Goal: Register for event/course: Sign up to attend an event or enroll in a course

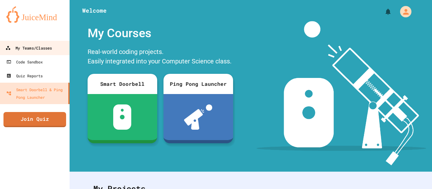
click at [54, 48] on link "My Teams/Classes" at bounding box center [35, 48] width 72 height 14
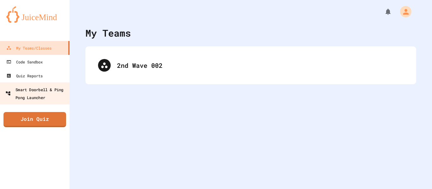
click at [39, 91] on div "Smart Doorbell & Ping Pong Launcher" at bounding box center [36, 93] width 63 height 15
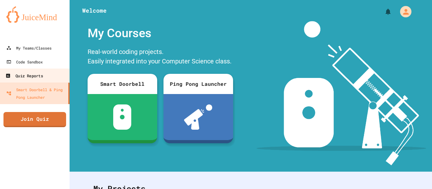
click at [49, 70] on link "Quiz Reports" at bounding box center [35, 76] width 72 height 14
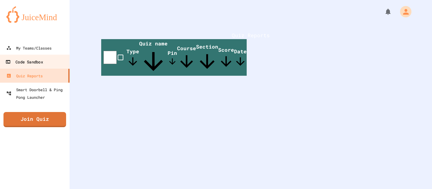
click at [50, 64] on link "Code Sandbox" at bounding box center [35, 62] width 72 height 14
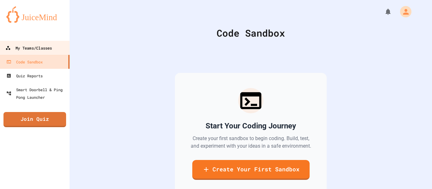
click at [51, 45] on div "My Teams/Classes" at bounding box center [28, 48] width 46 height 8
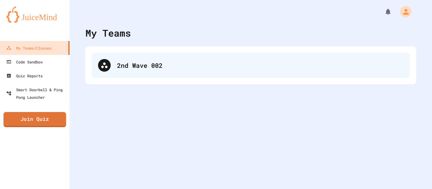
click at [94, 58] on div "2nd Wave 002" at bounding box center [251, 65] width 318 height 25
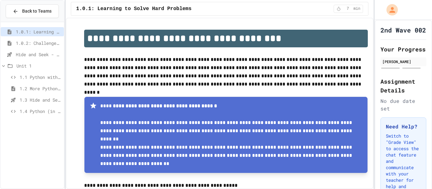
click at [29, 76] on span "1.1 Python with Turtle" at bounding box center [41, 77] width 42 height 7
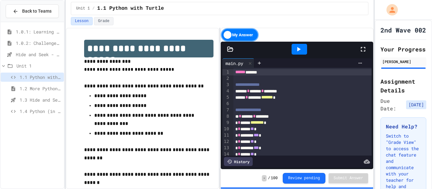
click at [40, 29] on span "1.0.1: Learning to Solve Hard Problems" at bounding box center [38, 31] width 45 height 7
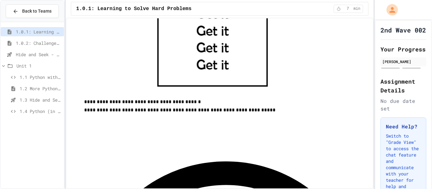
scroll to position [315, 0]
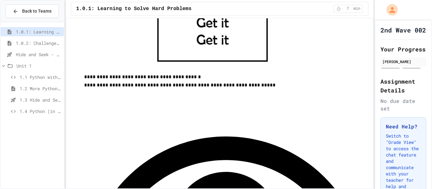
scroll to position [354, 0]
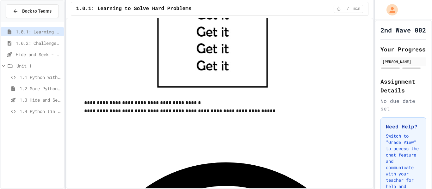
scroll to position [312, 0]
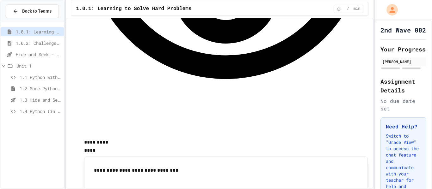
scroll to position [575, 0]
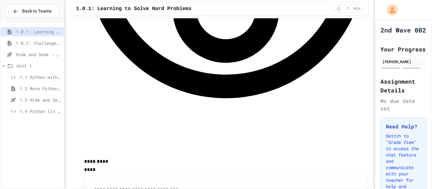
scroll to position [554, 0]
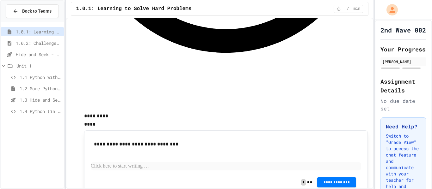
scroll to position [600, 0]
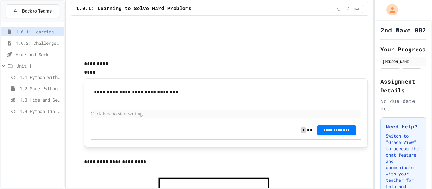
scroll to position [662, 0]
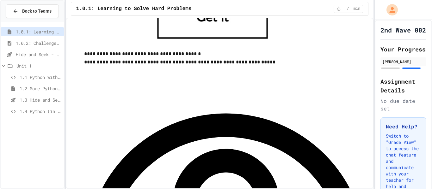
scroll to position [362, 0]
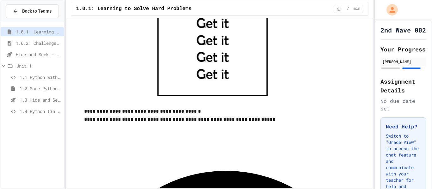
scroll to position [323, 0]
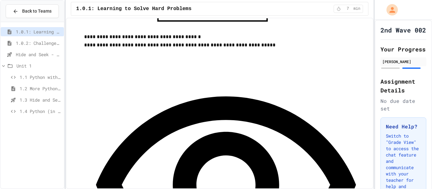
scroll to position [380, 0]
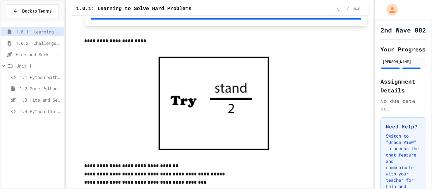
scroll to position [774, 0]
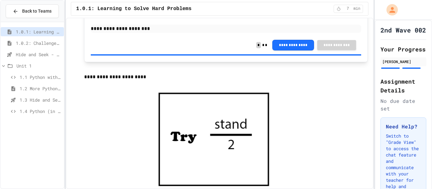
scroll to position [749, 0]
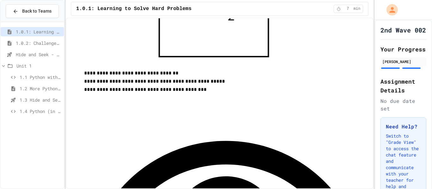
scroll to position [866, 0]
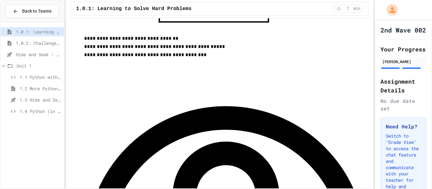
scroll to position [898, 0]
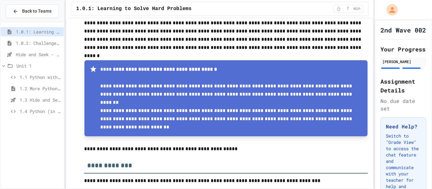
scroll to position [0, 0]
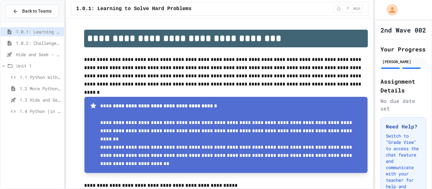
click at [44, 47] on div "1.0.2: Challenge Problem - The Bridge" at bounding box center [32, 43] width 63 height 9
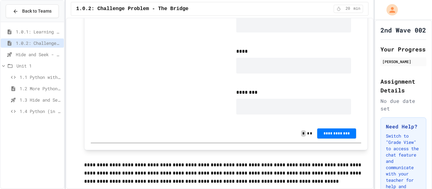
scroll to position [485, 0]
click at [315, 120] on div "**********" at bounding box center [226, 19] width 270 height 210
click at [322, 109] on div at bounding box center [293, 107] width 115 height 16
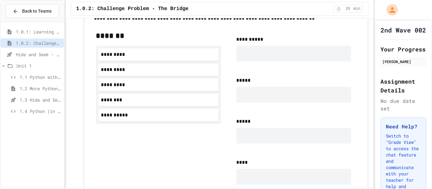
scroll to position [370, 0]
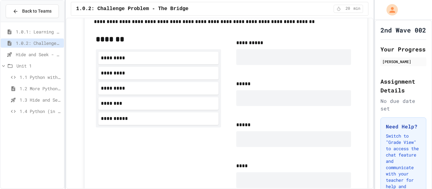
click at [160, 129] on div "**********" at bounding box center [158, 134] width 125 height 200
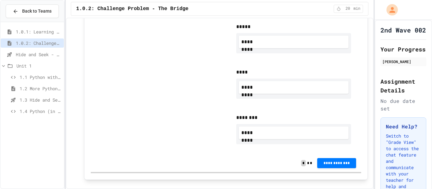
scroll to position [477, 0]
click at [338, 161] on span "**********" at bounding box center [336, 162] width 29 height 5
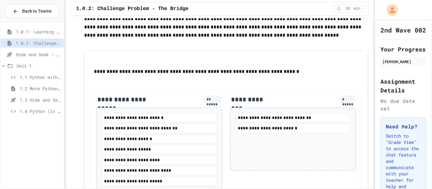
scroll to position [0, 0]
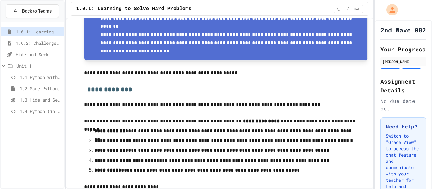
scroll to position [114, 0]
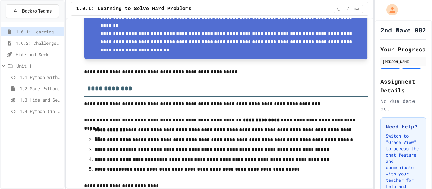
click at [55, 43] on span "1.0.2: Challenge Problem - The Bridge" at bounding box center [38, 43] width 45 height 7
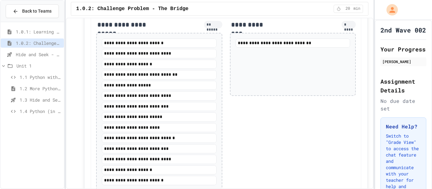
scroll to position [728, 0]
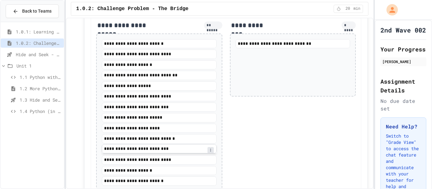
click at [209, 153] on div at bounding box center [210, 150] width 6 height 6
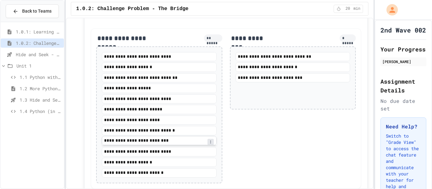
scroll to position [713, 0]
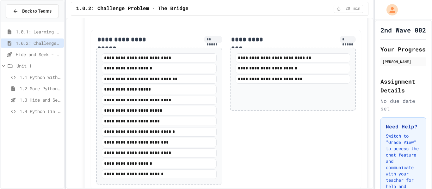
click at [274, 168] on div "**********" at bounding box center [293, 110] width 126 height 150
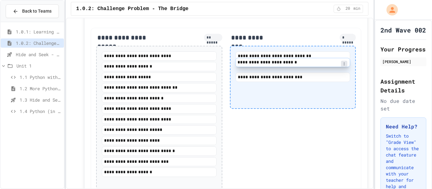
scroll to position [715, 0]
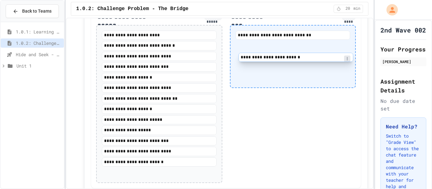
scroll to position [734, 0]
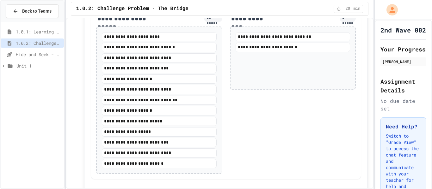
click at [45, 58] on div "Hide and Seek - SUB" at bounding box center [32, 54] width 63 height 9
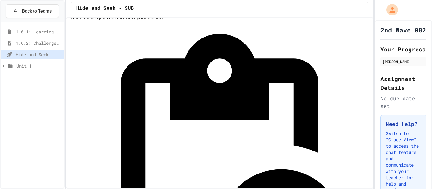
scroll to position [17, 0]
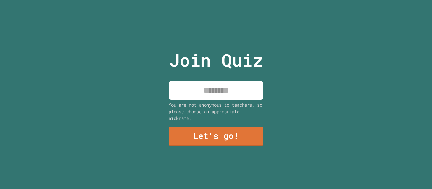
click at [228, 120] on div "You are not anonymous to teachers, so please choose an appropriate nickname." at bounding box center [215, 112] width 95 height 20
click at [244, 97] on input at bounding box center [215, 90] width 95 height 19
type input "*****"
click at [250, 156] on div "Join Quiz ***** You are not anonymous to teachers, so please choose an appropri…" at bounding box center [216, 94] width 106 height 189
click at [250, 142] on link "Let's go!" at bounding box center [215, 137] width 95 height 20
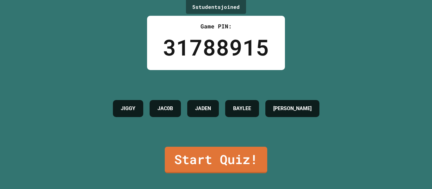
click at [178, 166] on link "Start Quiz!" at bounding box center [216, 160] width 102 height 27
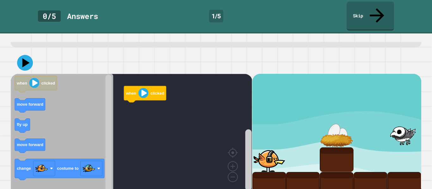
scroll to position [36, 0]
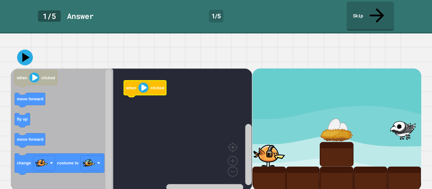
click at [148, 86] on image "Blockly Workspace" at bounding box center [143, 88] width 10 height 10
click at [135, 80] on icon "Blockly Workspace" at bounding box center [140, 88] width 42 height 16
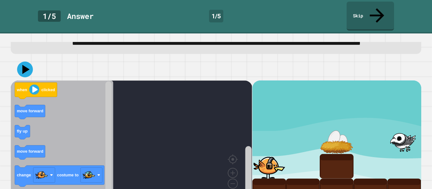
scroll to position [24, 0]
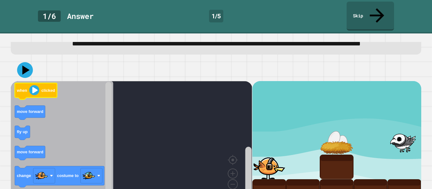
click at [33, 85] on image "Blockly Workspace" at bounding box center [34, 90] width 10 height 10
click at [23, 65] on icon at bounding box center [26, 70] width 9 height 11
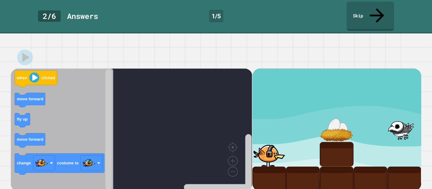
click at [278, 148] on div at bounding box center [269, 154] width 34 height 25
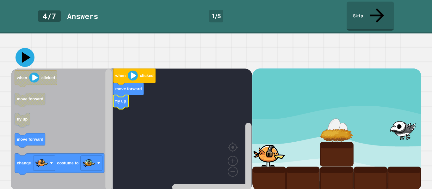
click at [27, 58] on icon at bounding box center [24, 57] width 19 height 19
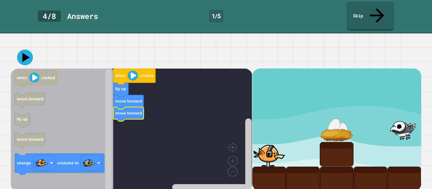
click at [22, 56] on icon at bounding box center [25, 58] width 16 height 16
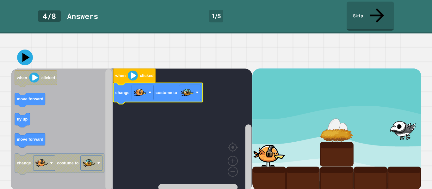
click at [145, 73] on text "clicked" at bounding box center [147, 75] width 14 height 5
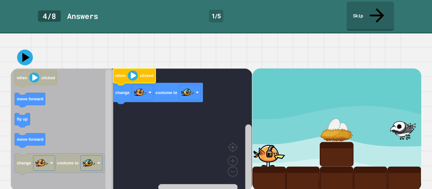
click at [26, 55] on icon at bounding box center [25, 57] width 7 height 9
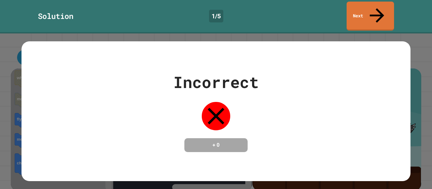
click at [233, 146] on div "+ 0" at bounding box center [215, 145] width 63 height 14
click at [264, 101] on div "Incorrect + 0" at bounding box center [215, 111] width 388 height 82
click at [363, 41] on div "Incorrect + 0" at bounding box center [215, 111] width 388 height 140
click at [361, 86] on div "Incorrect + 0" at bounding box center [215, 111] width 388 height 82
click at [221, 119] on div at bounding box center [216, 116] width 32 height 32
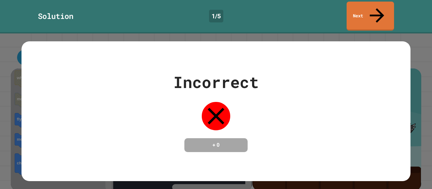
click at [391, 5] on link "Next" at bounding box center [369, 16] width 47 height 29
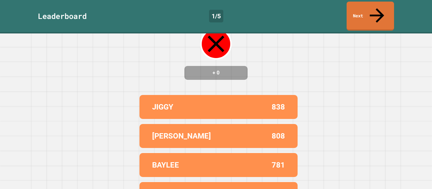
scroll to position [88, 0]
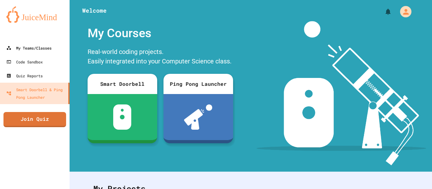
click at [48, 50] on div "My Teams/Classes" at bounding box center [28, 48] width 45 height 8
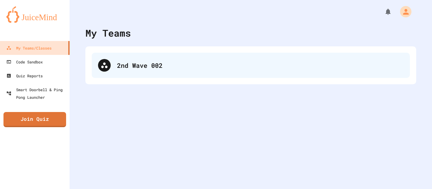
click at [183, 73] on div "2nd Wave 002" at bounding box center [251, 65] width 318 height 25
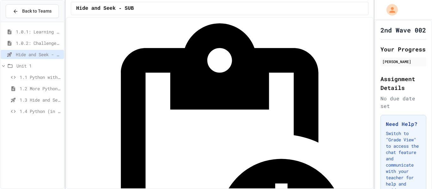
scroll to position [28, 0]
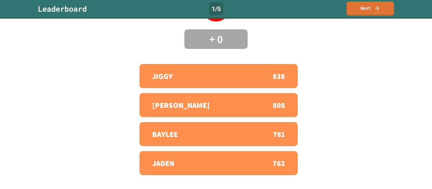
scroll to position [88, 0]
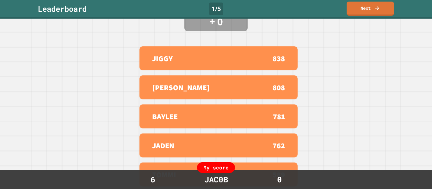
click at [365, 12] on link "Next" at bounding box center [369, 9] width 47 height 14
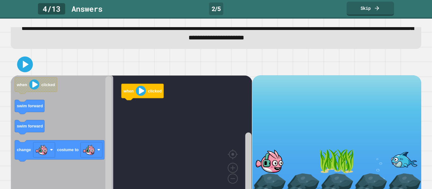
scroll to position [36, 0]
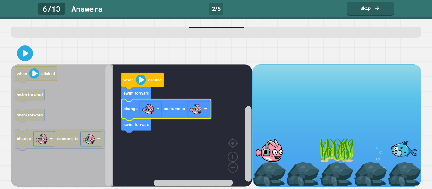
click at [136, 83] on image "Blockly Workspace" at bounding box center [141, 80] width 10 height 10
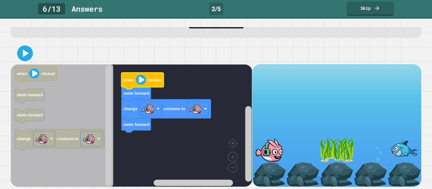
click at [22, 56] on icon at bounding box center [25, 53] width 13 height 13
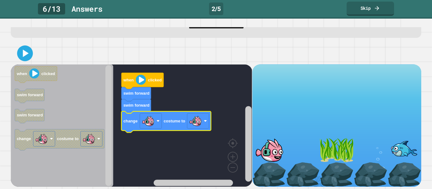
click at [20, 57] on icon at bounding box center [25, 53] width 13 height 13
click at [0, 0] on div at bounding box center [0, 0] width 0 height 0
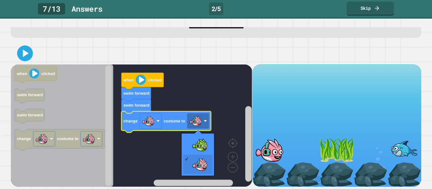
click at [209, 148] on rect "Blockly Workspace" at bounding box center [131, 125] width 241 height 123
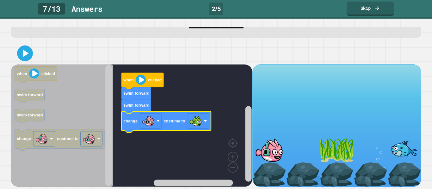
click at [151, 121] on image "Blockly Workspace" at bounding box center [148, 121] width 13 height 13
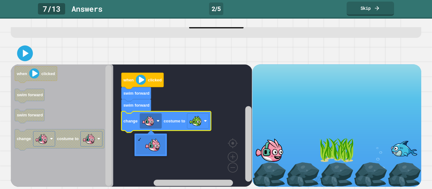
click at [152, 145] on rect "Blockly Workspace" at bounding box center [131, 125] width 241 height 123
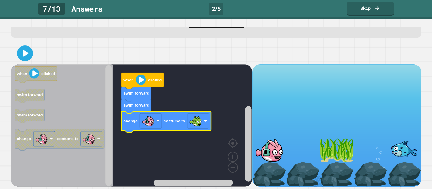
click at [192, 118] on image "Blockly Workspace" at bounding box center [195, 121] width 13 height 13
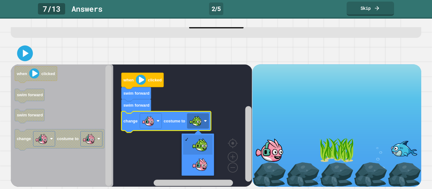
click at [198, 119] on image "Blockly Workspace" at bounding box center [195, 121] width 13 height 13
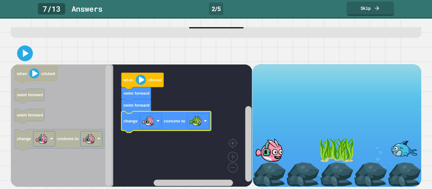
click at [196, 122] on image "Blockly Workspace" at bounding box center [195, 121] width 13 height 13
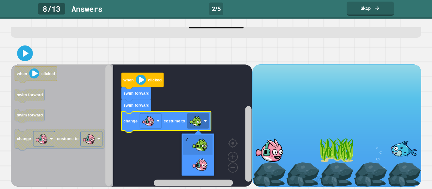
click at [198, 170] on rect "Blockly Workspace" at bounding box center [131, 125] width 241 height 123
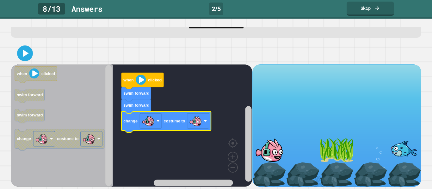
click at [206, 120] on image "Blockly Workspace" at bounding box center [205, 120] width 3 height 3
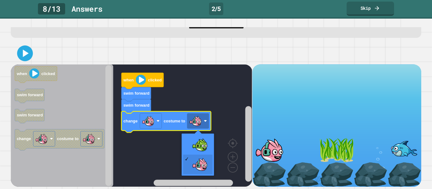
click at [197, 143] on rect "Blockly Workspace" at bounding box center [131, 125] width 241 height 123
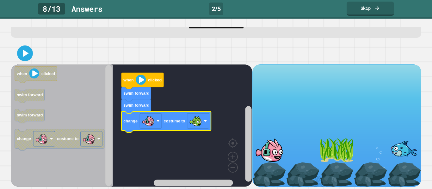
click at [138, 81] on image "Blockly Workspace" at bounding box center [141, 80] width 10 height 10
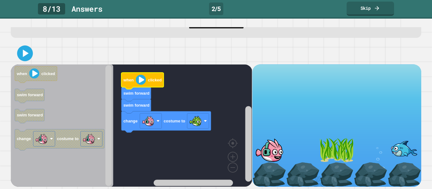
click at [26, 51] on icon at bounding box center [25, 53] width 13 height 13
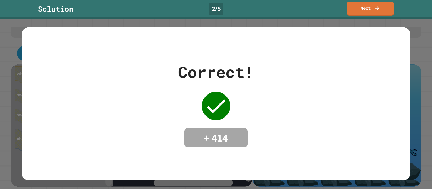
click at [364, 9] on link "Next" at bounding box center [369, 9] width 47 height 14
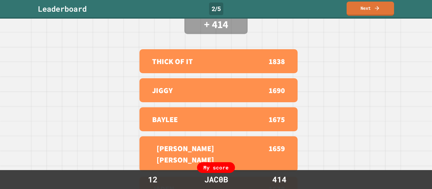
scroll to position [88, 0]
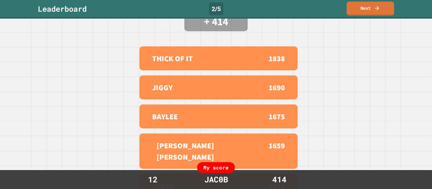
click at [384, 7] on link "Next" at bounding box center [369, 9] width 47 height 14
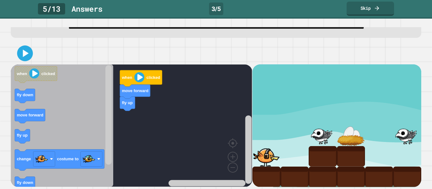
scroll to position [36, 0]
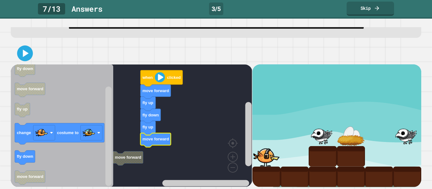
click at [94, 132] on image "Blockly Workspace" at bounding box center [88, 133] width 13 height 13
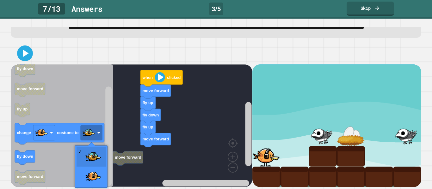
click at [98, 174] on icon "Blockly Workspace" at bounding box center [62, 125] width 102 height 123
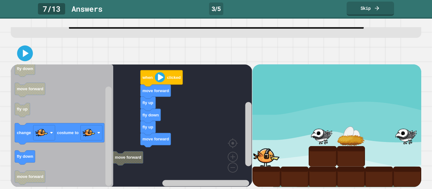
click at [31, 52] on icon at bounding box center [25, 53] width 13 height 13
click at [168, 75] on text "clicked" at bounding box center [174, 77] width 14 height 5
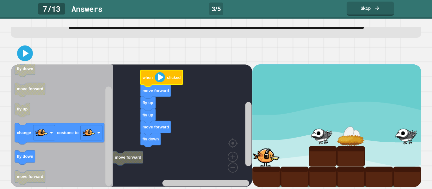
click at [23, 47] on button at bounding box center [25, 53] width 16 height 16
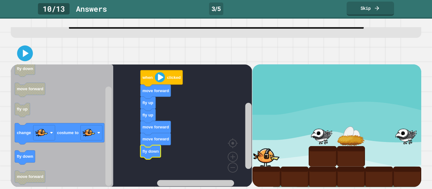
click at [165, 77] on icon "Blockly Workspace" at bounding box center [161, 78] width 42 height 16
click at [23, 54] on icon at bounding box center [26, 53] width 6 height 7
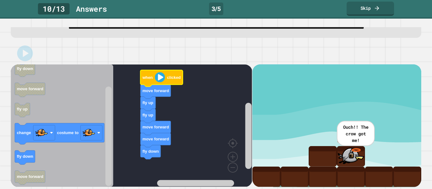
click at [91, 133] on image "Blockly Workspace" at bounding box center [88, 133] width 13 height 13
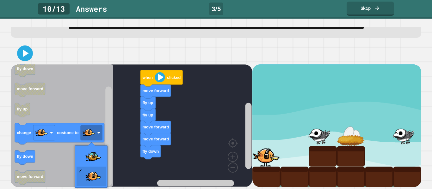
click at [90, 157] on icon "Blockly Workspace" at bounding box center [62, 125] width 102 height 123
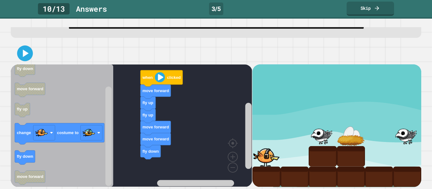
click at [32, 47] on div at bounding box center [216, 53] width 410 height 22
click at [25, 51] on icon at bounding box center [26, 53] width 6 height 7
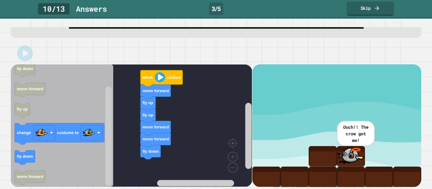
click at [0, 0] on div at bounding box center [0, 0] width 0 height 0
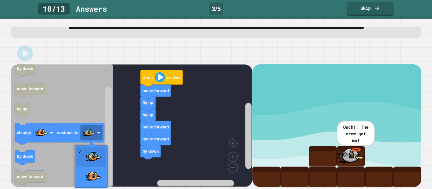
click at [100, 137] on rect "Blockly Workspace" at bounding box center [92, 132] width 22 height 15
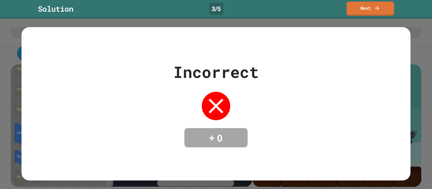
click at [374, 14] on link "Next" at bounding box center [369, 9] width 47 height 14
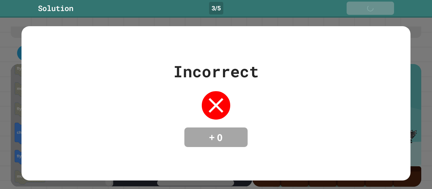
scroll to position [36, 0]
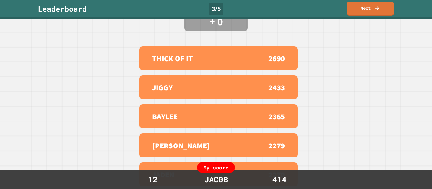
click at [389, 9] on link "Next" at bounding box center [369, 9] width 47 height 14
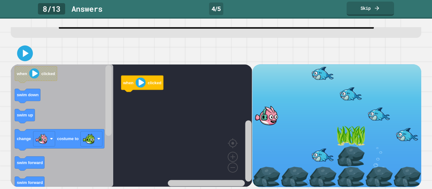
scroll to position [36, 0]
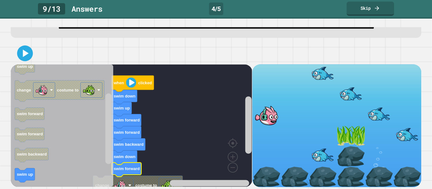
click at [200, 138] on rect "Blockly Workspace" at bounding box center [131, 125] width 241 height 123
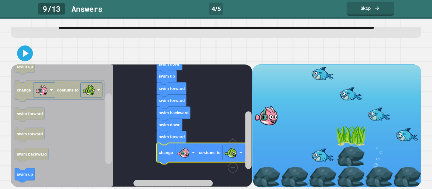
click at [20, 50] on icon at bounding box center [25, 53] width 13 height 13
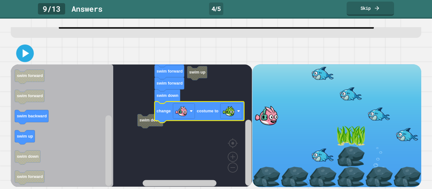
click at [23, 54] on icon at bounding box center [26, 53] width 6 height 8
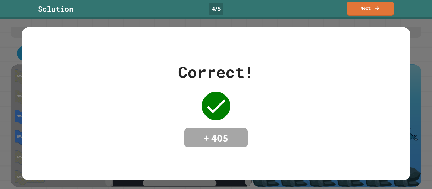
click at [412, 84] on div "Correct! + 405" at bounding box center [216, 104] width 432 height 171
click at [366, 5] on link "Next" at bounding box center [369, 9] width 47 height 14
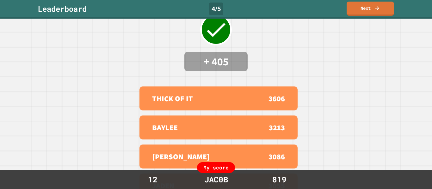
scroll to position [38, 0]
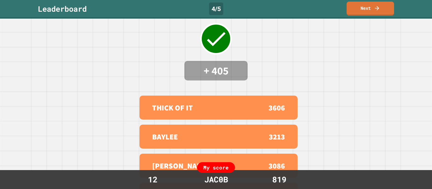
click at [383, 8] on link "Next" at bounding box center [369, 9] width 47 height 14
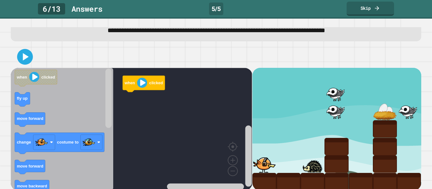
scroll to position [26, 0]
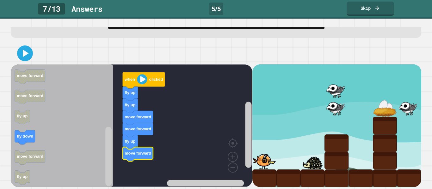
click at [17, 52] on button at bounding box center [25, 53] width 16 height 16
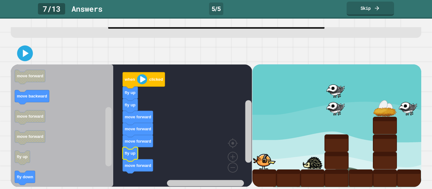
click at [150, 84] on icon "Blockly Workspace" at bounding box center [144, 80] width 42 height 16
click at [23, 50] on icon at bounding box center [25, 53] width 13 height 13
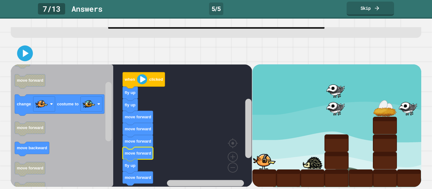
click at [26, 48] on icon at bounding box center [25, 53] width 13 height 13
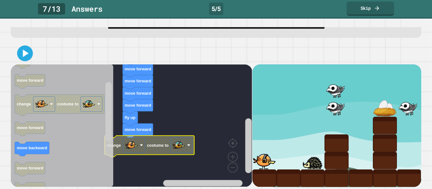
click at [188, 147] on image "Blockly Workspace" at bounding box center [188, 145] width 3 height 3
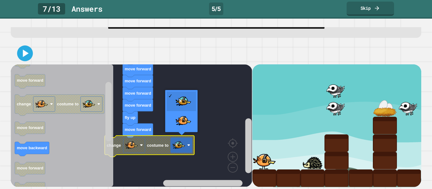
click at [190, 121] on rect "Blockly Workspace" at bounding box center [131, 125] width 241 height 123
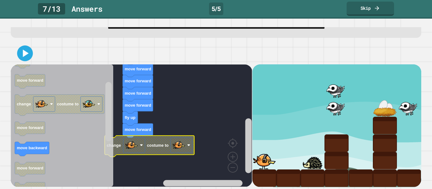
click at [25, 57] on icon at bounding box center [25, 53] width 13 height 13
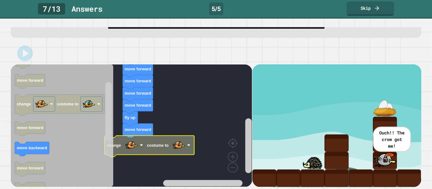
click at [186, 148] on rect "Blockly Workspace" at bounding box center [181, 145] width 22 height 15
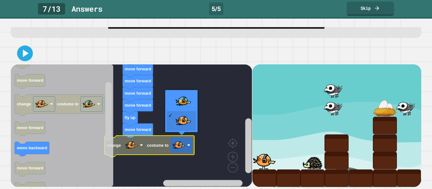
click at [190, 103] on rect "Blockly Workspace" at bounding box center [131, 125] width 241 height 123
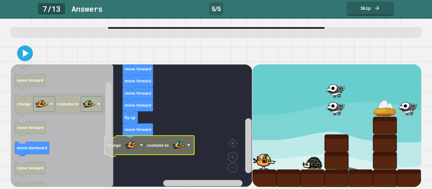
click at [28, 54] on icon at bounding box center [25, 53] width 13 height 13
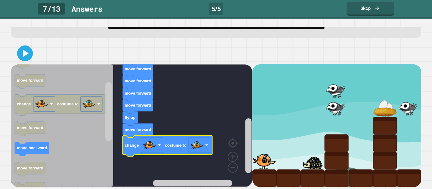
click at [24, 46] on button at bounding box center [25, 53] width 16 height 16
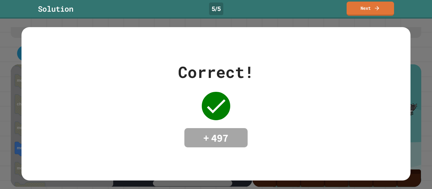
click at [375, 6] on icon at bounding box center [376, 8] width 6 height 6
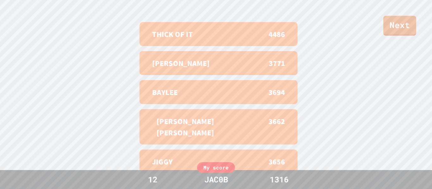
scroll to position [261, 0]
